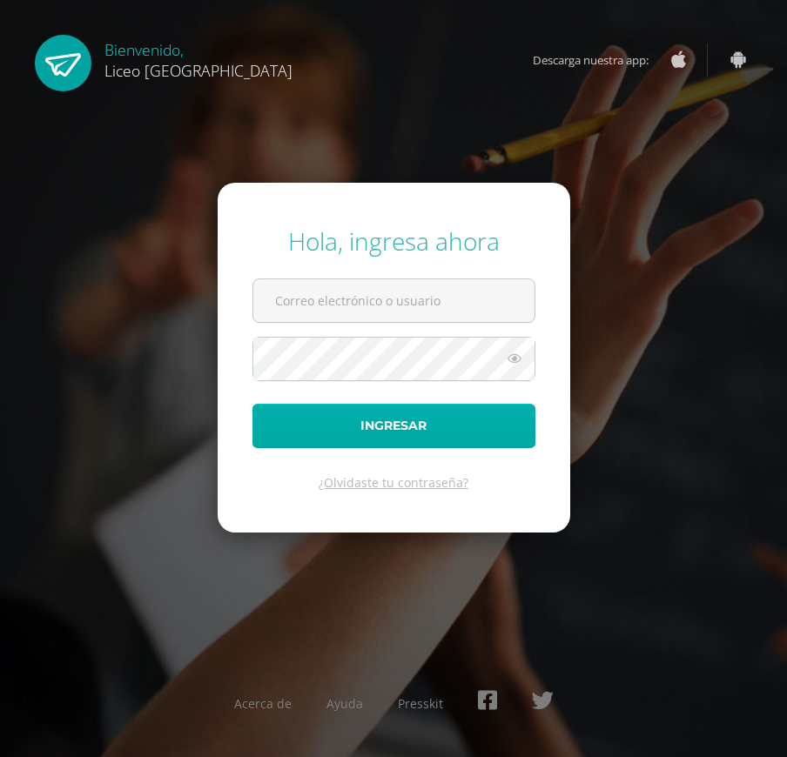
type input "20190378"
click at [362, 418] on button "Ingresar" at bounding box center [393, 426] width 283 height 44
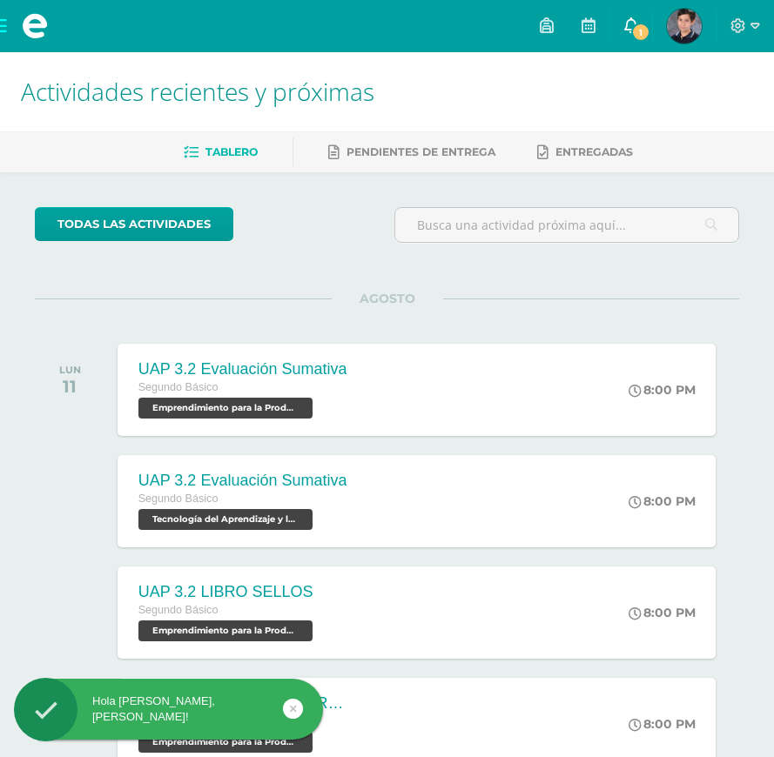
click at [640, 29] on span "1" at bounding box center [640, 32] width 19 height 19
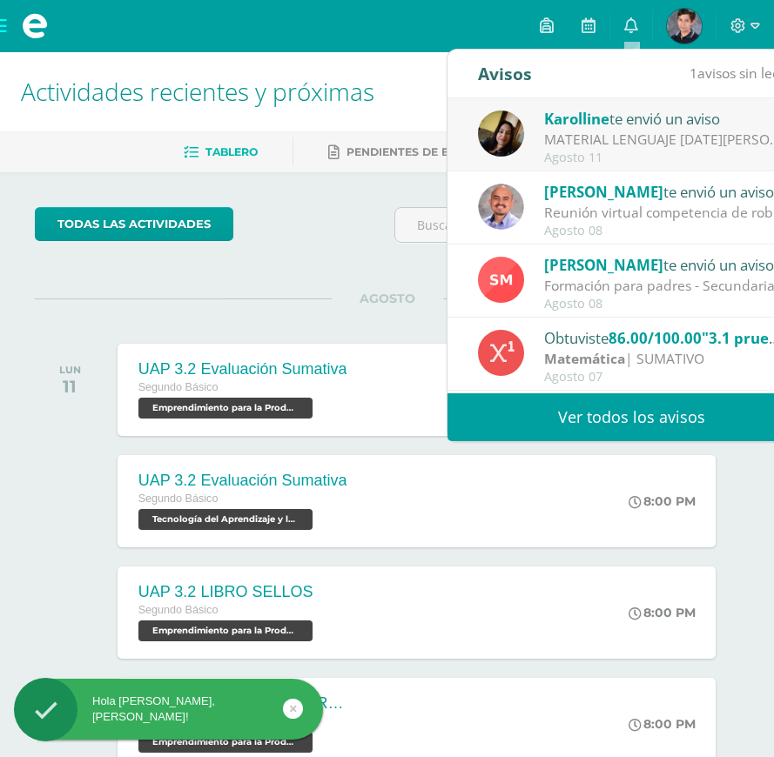
click at [625, 138] on div "MATERIAL LENGUAJE [DATE][PERSON_NAME] : Buenas tardes estimados alumnos. Envío …" at bounding box center [665, 140] width 242 height 20
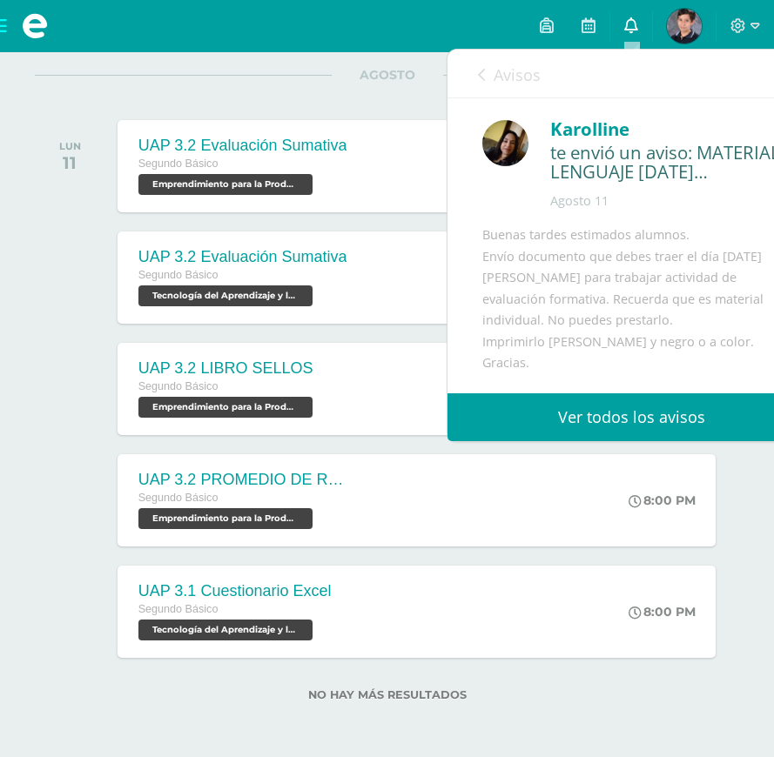
click at [627, 24] on icon at bounding box center [631, 25] width 14 height 16
click at [626, 424] on link "Ver todos los avisos" at bounding box center [631, 417] width 368 height 48
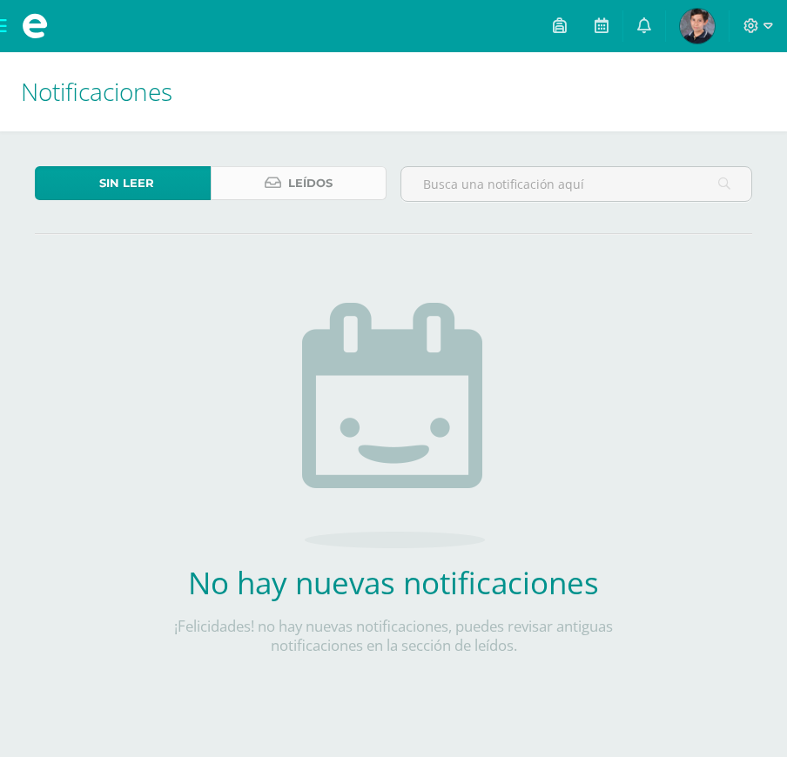
click at [338, 185] on link "Leídos" at bounding box center [299, 183] width 176 height 34
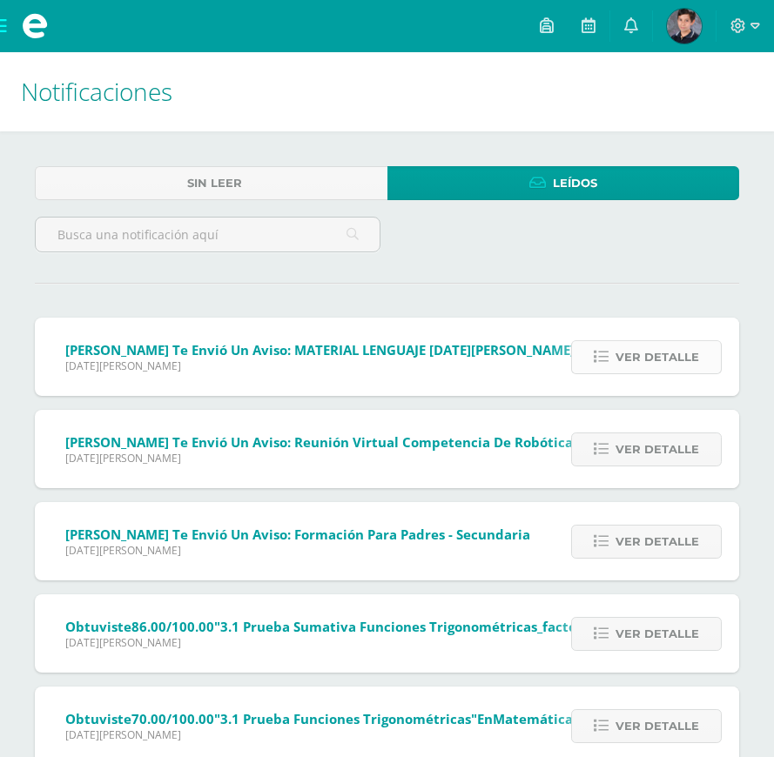
click at [579, 352] on link "Ver detalle" at bounding box center [646, 357] width 151 height 34
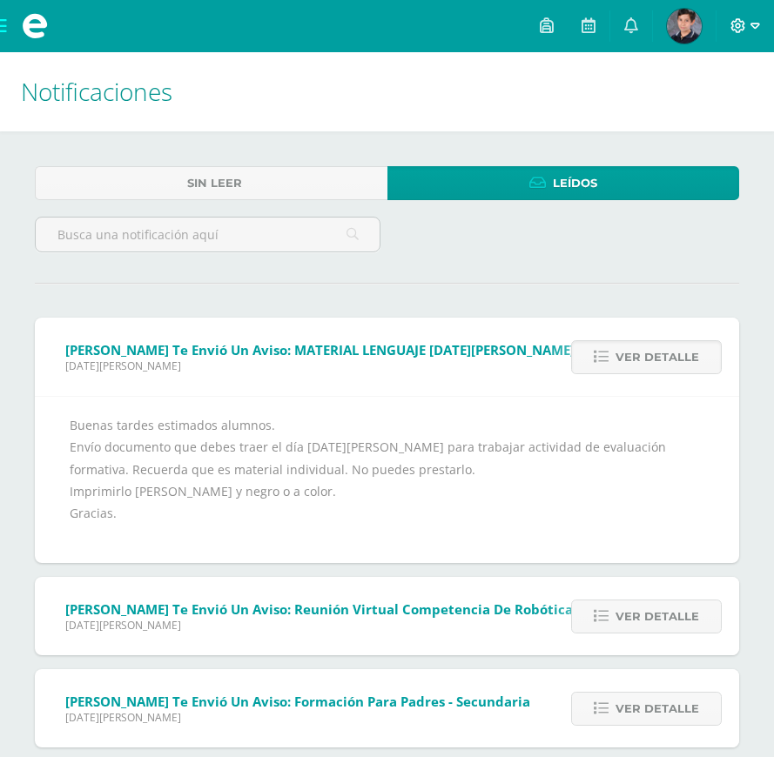
click at [757, 26] on icon at bounding box center [755, 26] width 10 height 6
click at [689, 119] on span "Cerrar sesión" at bounding box center [700, 119] width 78 height 17
